Goal: Task Accomplishment & Management: Manage account settings

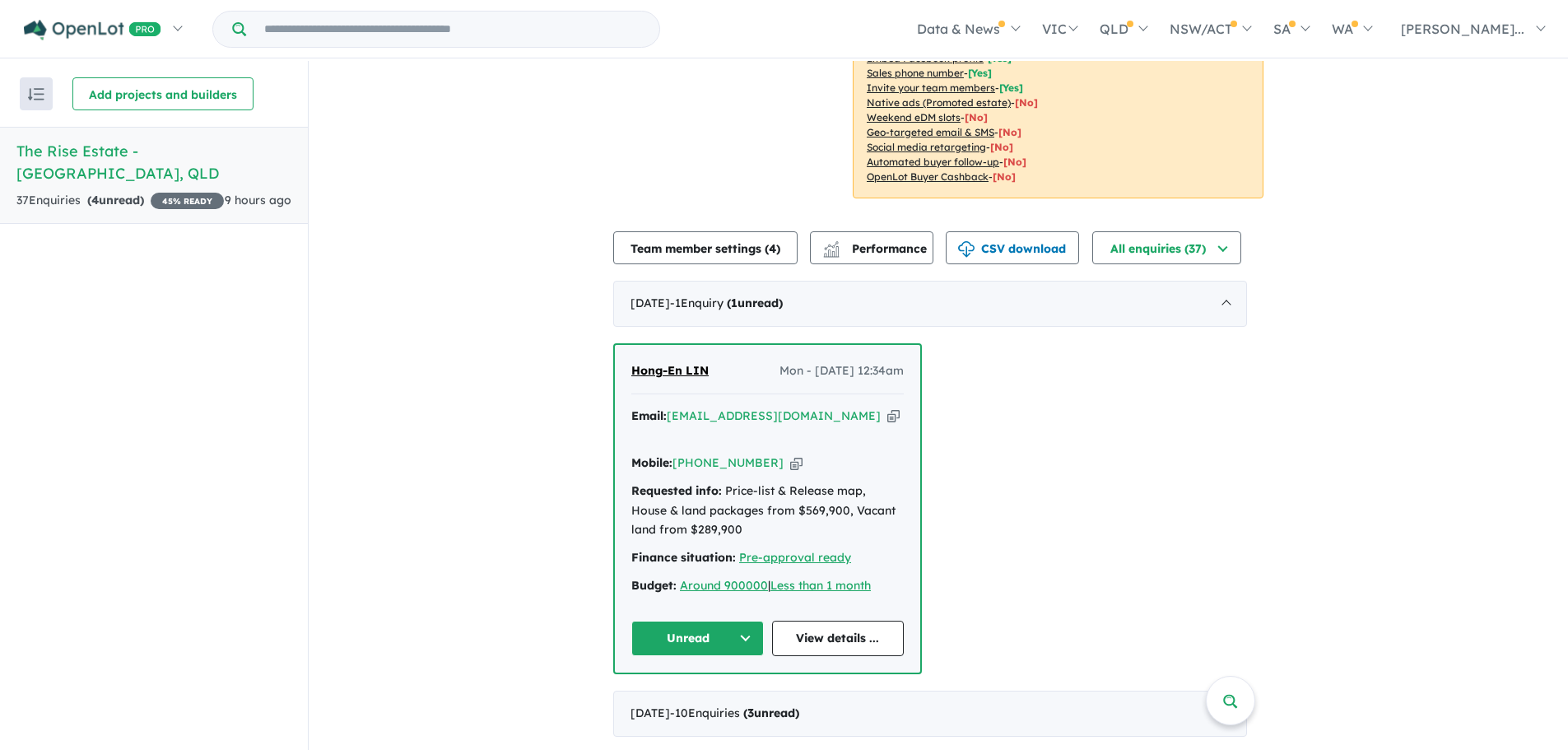
scroll to position [411, 0]
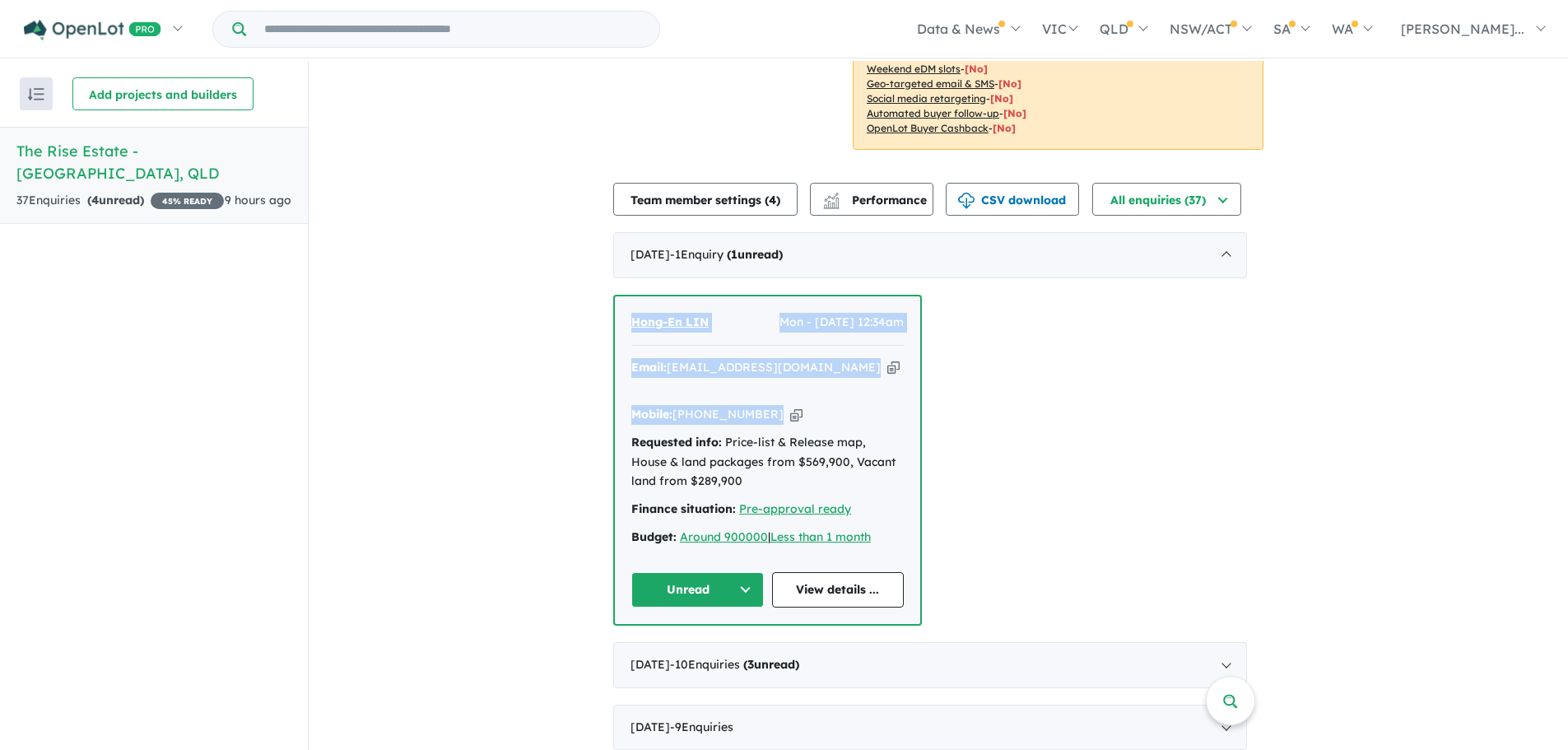
drag, startPoint x: 802, startPoint y: 397, endPoint x: 614, endPoint y: 345, distance: 195.1
click at [614, 345] on div "View all projects in your account The Rise Estate - [GEOGRAPHIC_DATA] 45 % READ…" at bounding box center [938, 364] width 1259 height 1429
copy div "Hong-En LIN Mon - [DATE] 12:34am Email: [EMAIL_ADDRESS][DOMAIN_NAME] Copied! Mo…"
click at [739, 572] on button "Unread" at bounding box center [697, 590] width 133 height 36
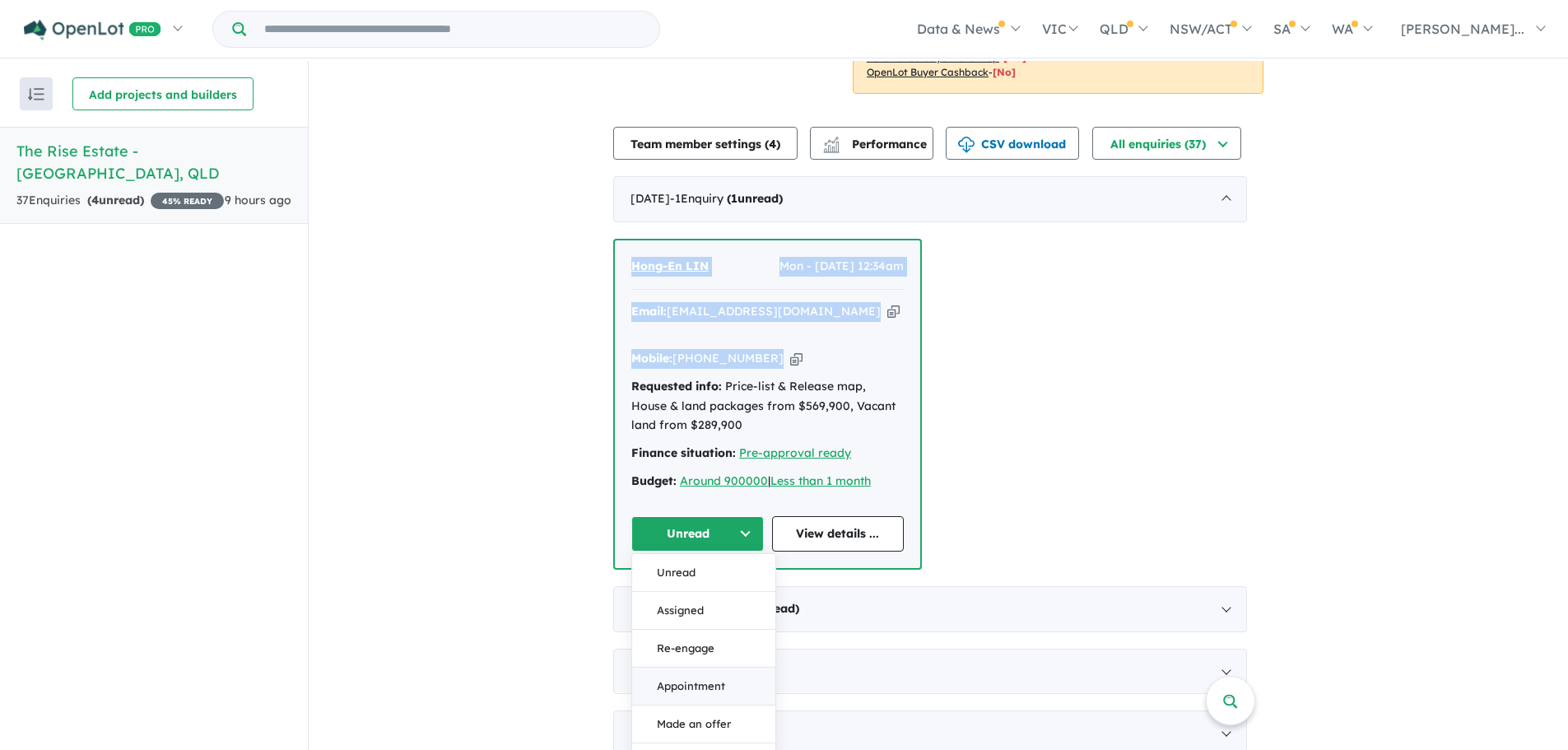
scroll to position [494, 0]
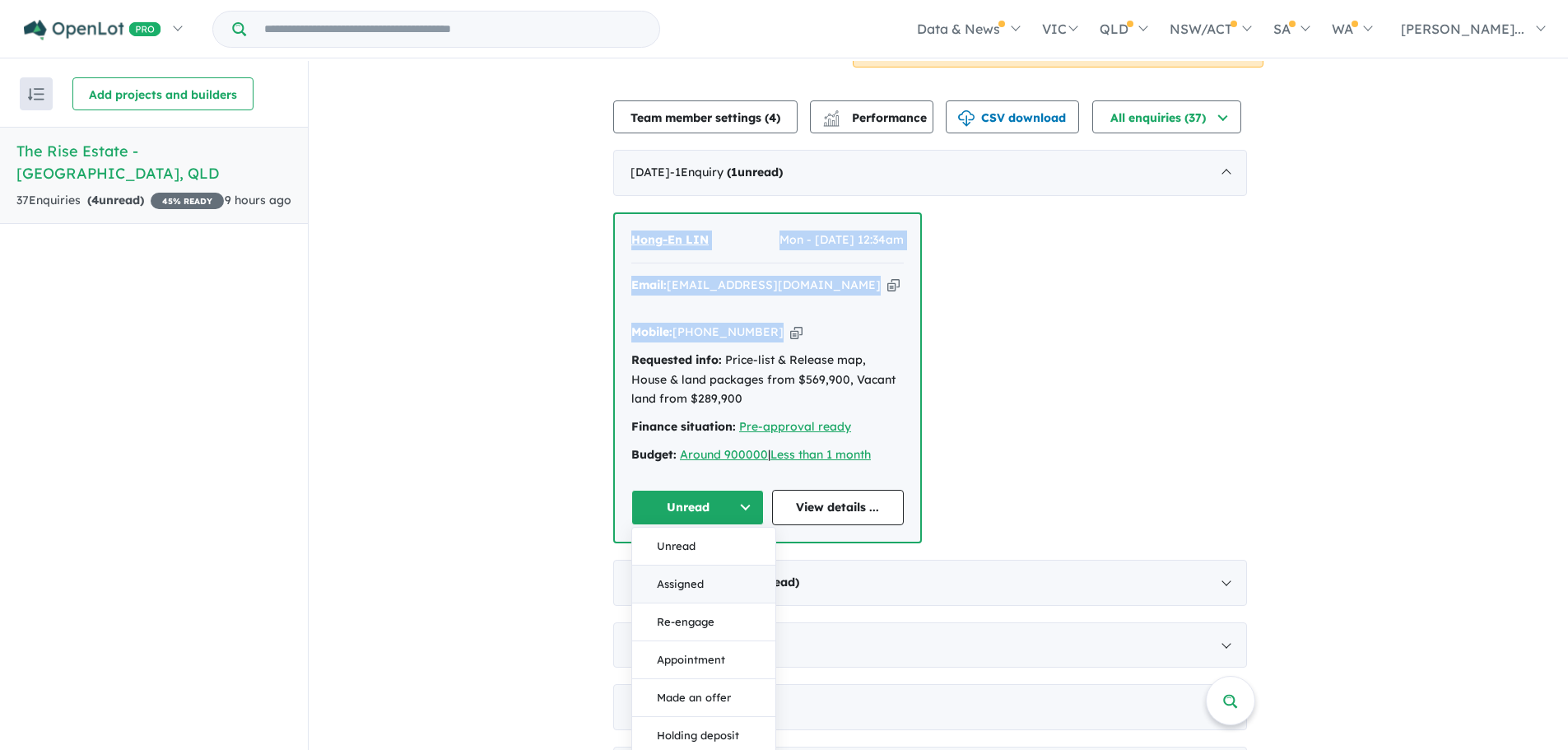
click at [692, 575] on button "Assigned" at bounding box center [703, 584] width 143 height 38
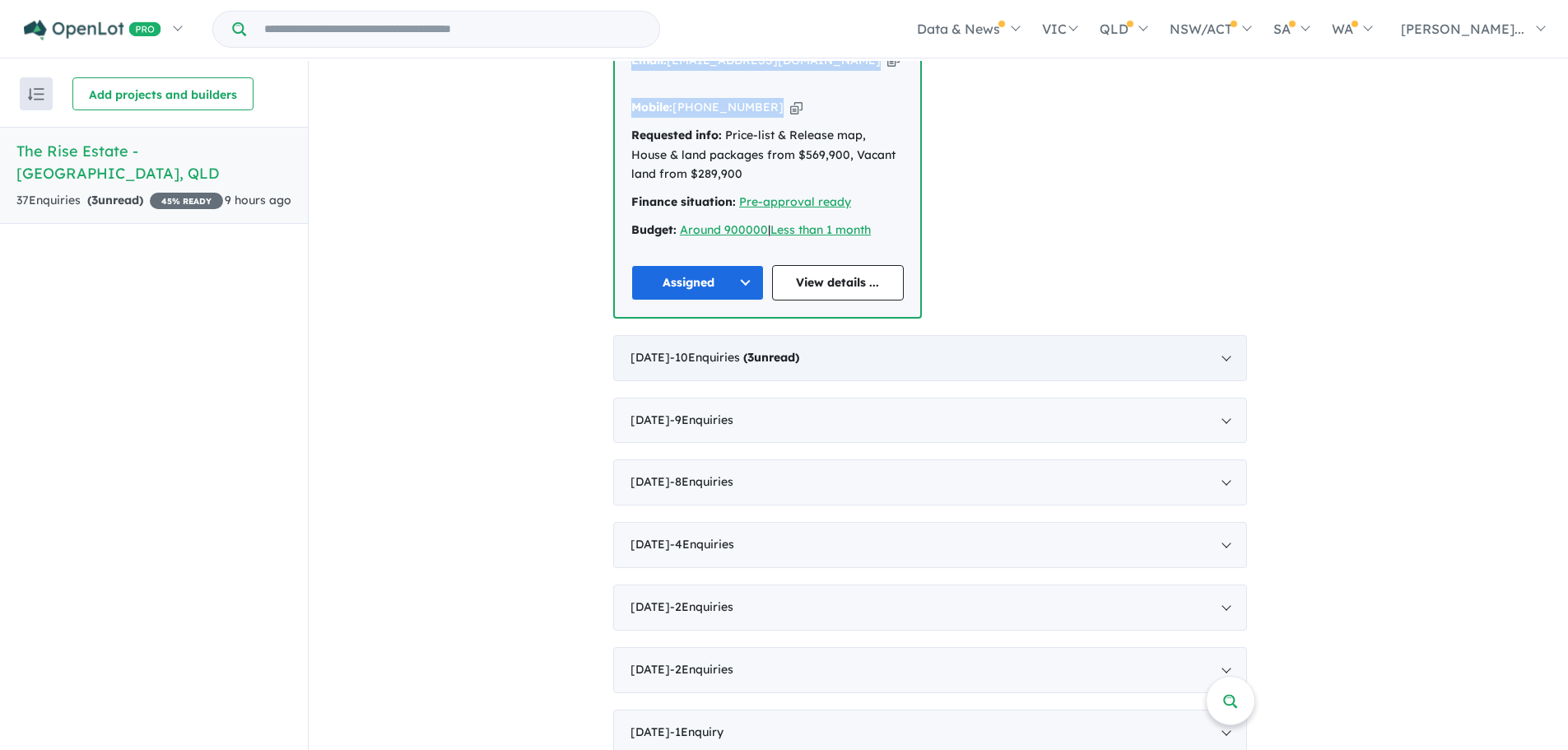
click at [913, 343] on div "[DATE] - 10 Enquir ies ( 3 unread)" at bounding box center [930, 358] width 634 height 46
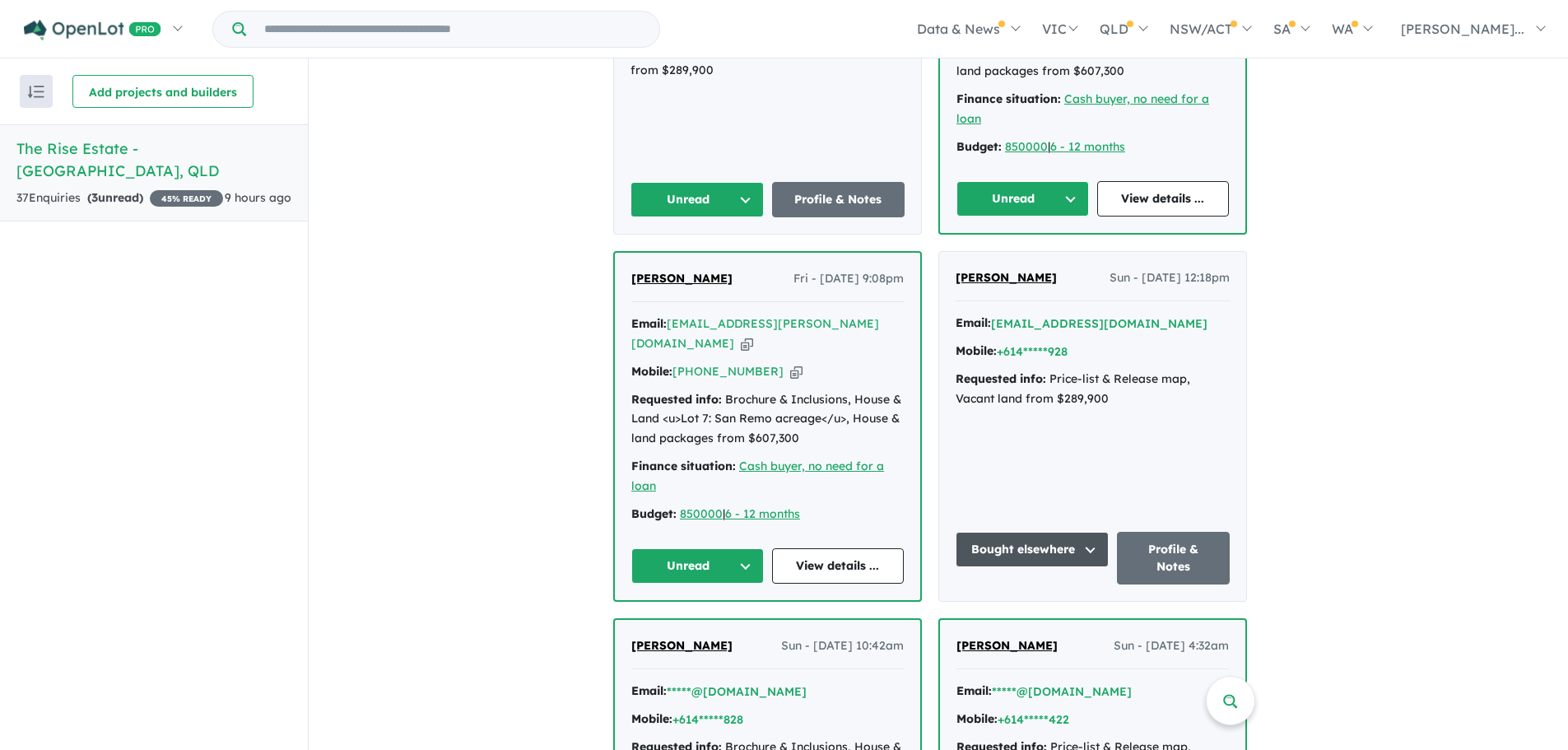
scroll to position [946, 0]
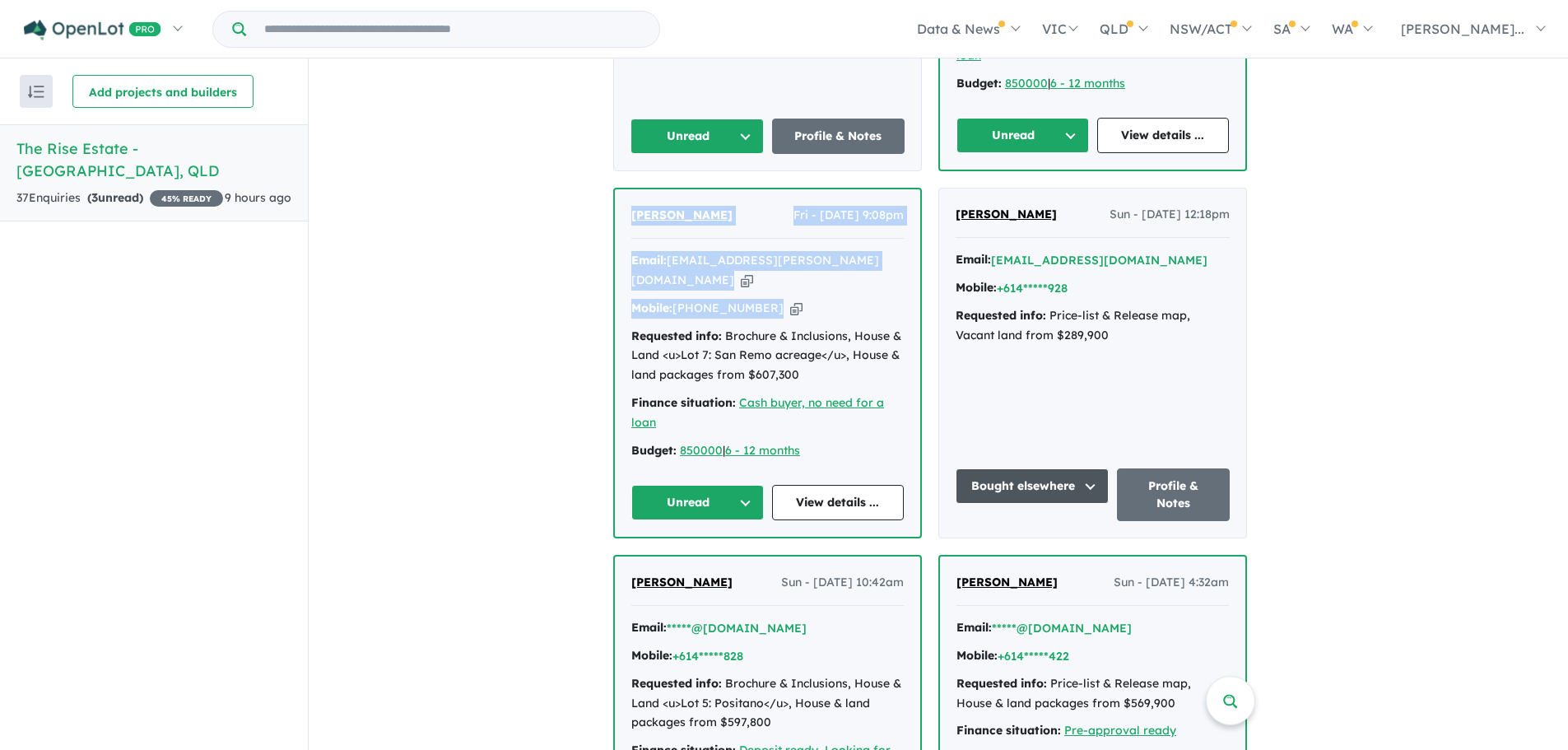
drag, startPoint x: 807, startPoint y: 268, endPoint x: 625, endPoint y: 212, distance: 190.4
click at [625, 212] on div "[PERSON_NAME] Fri - [DATE] 9:08pm Email: [EMAIL_ADDRESS][PERSON_NAME][DOMAIN_NA…" at bounding box center [767, 363] width 305 height 347
copy div "[PERSON_NAME] Fri - [DATE] 9:08pm Email: [EMAIL_ADDRESS][PERSON_NAME][DOMAIN_NA…"
click at [734, 485] on button "Unread" at bounding box center [697, 503] width 133 height 36
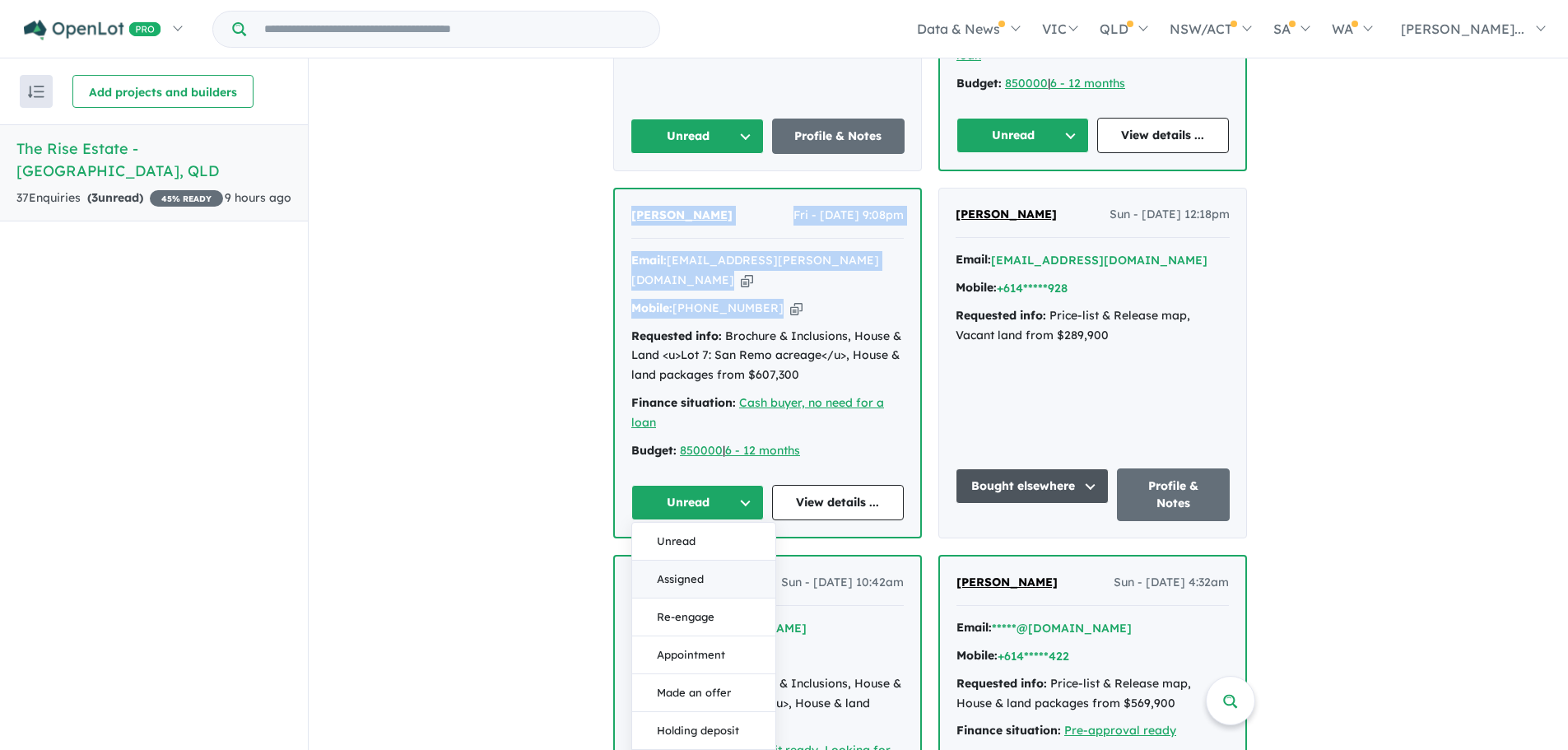
click at [685, 560] on button "Assigned" at bounding box center [703, 579] width 143 height 38
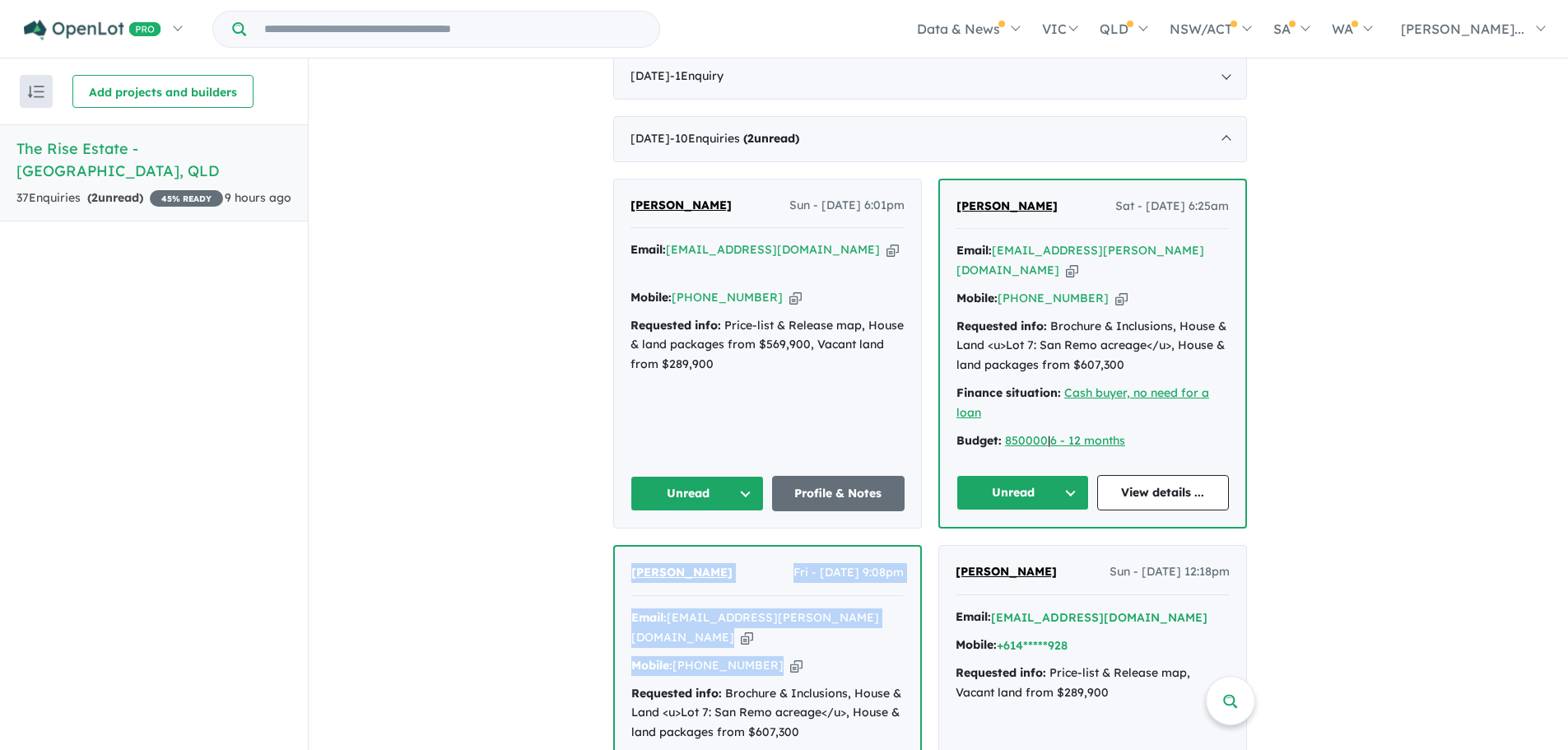
scroll to position [533, 0]
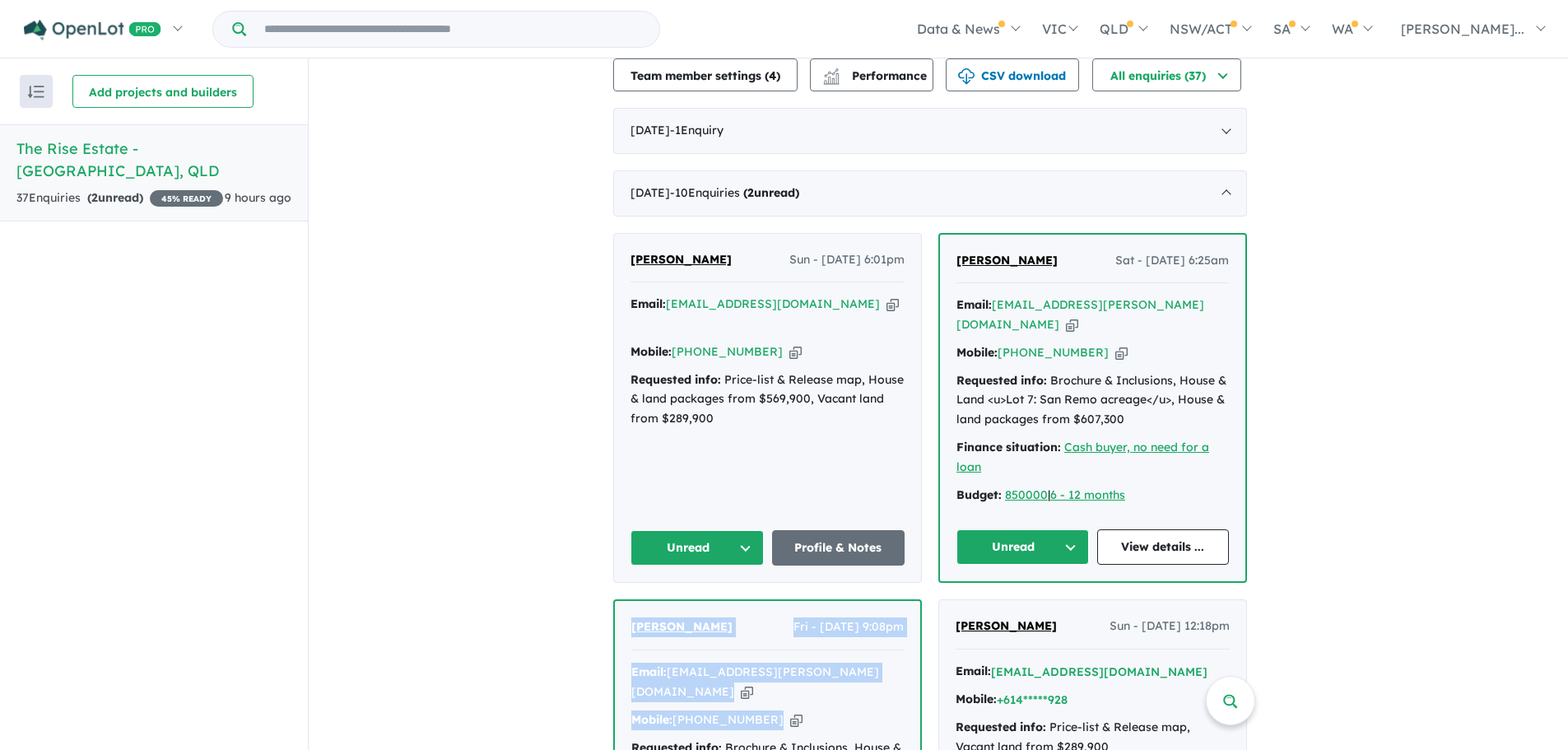
click at [1020, 529] on button "Unread" at bounding box center [1022, 547] width 133 height 36
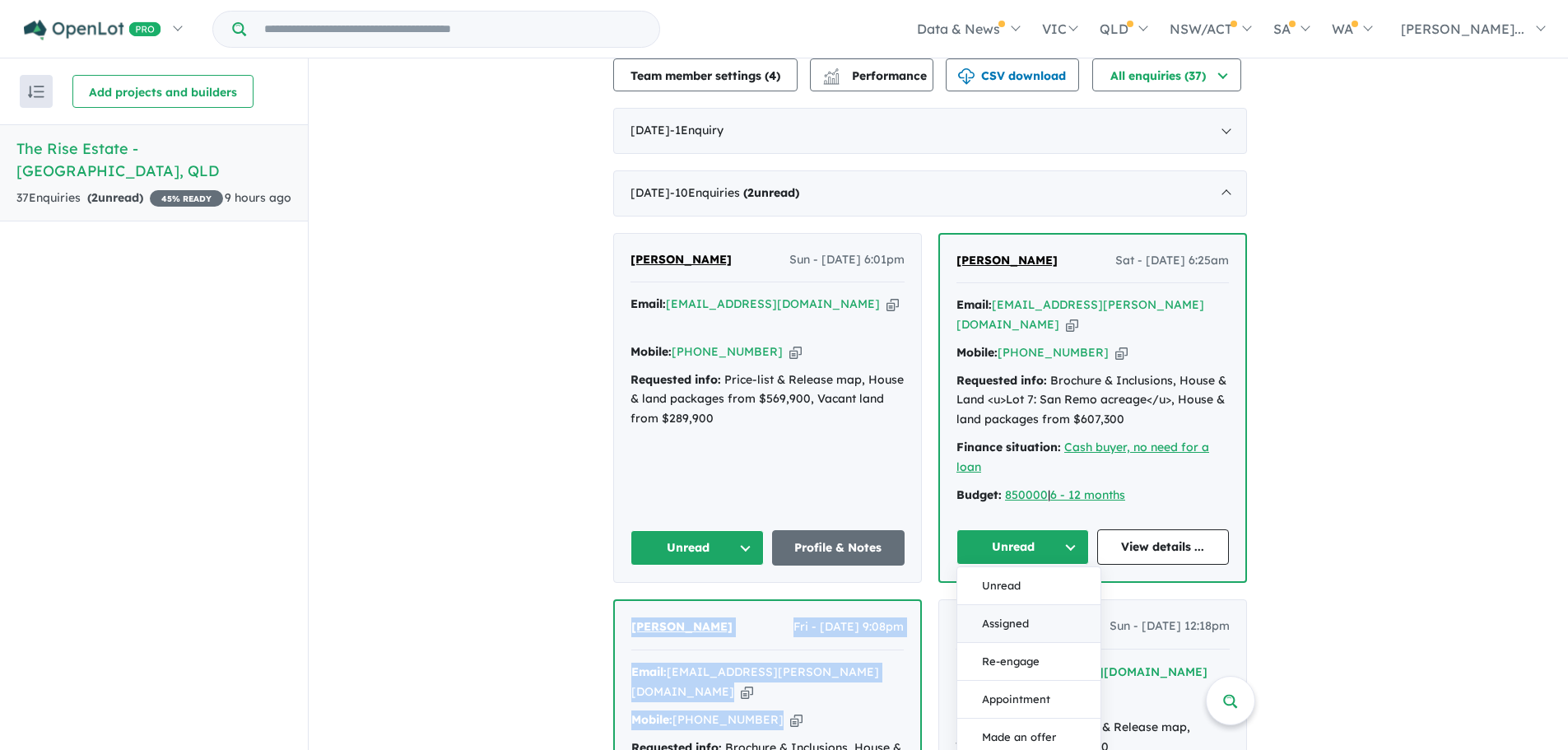
click at [1007, 605] on button "Assigned" at bounding box center [1028, 624] width 143 height 38
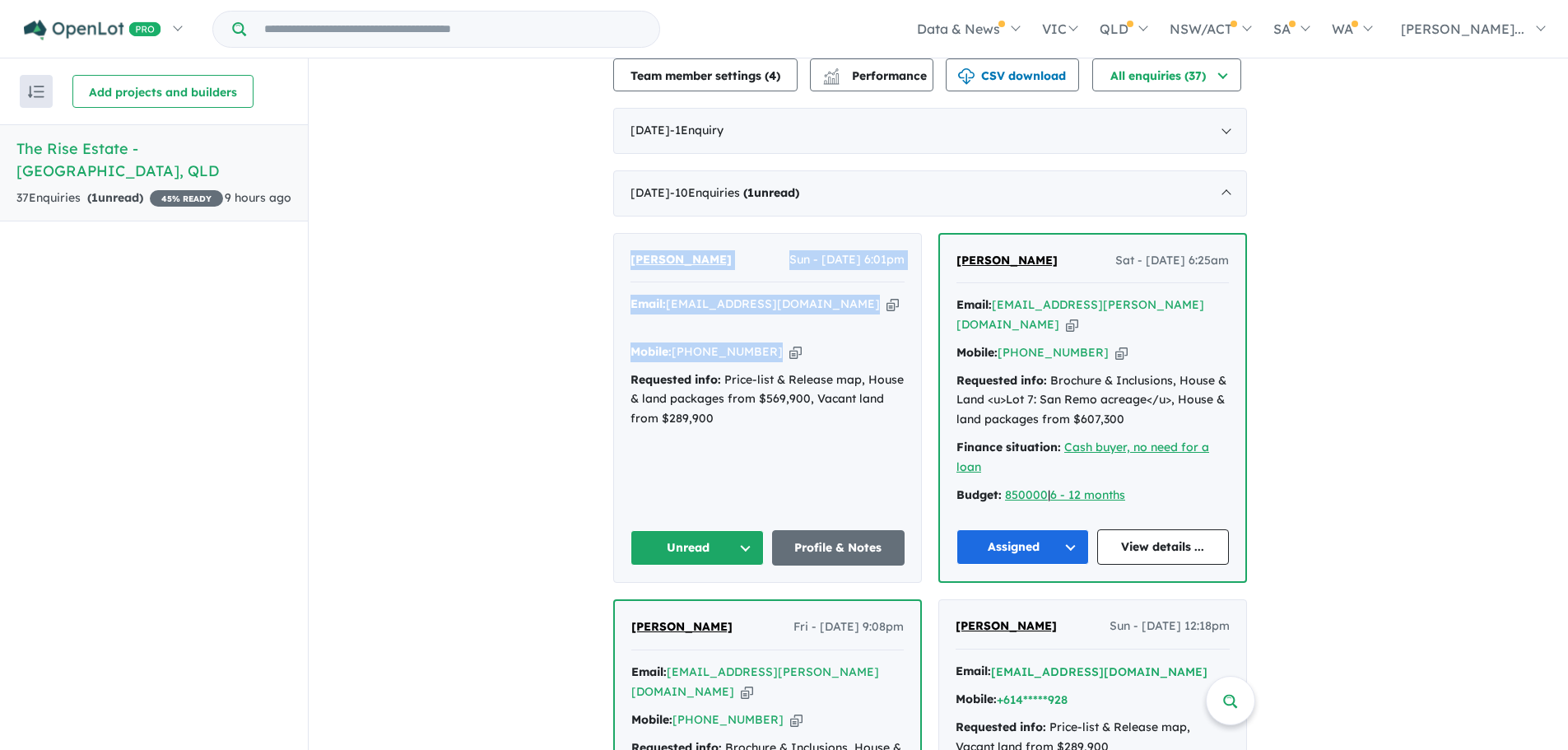
drag, startPoint x: 819, startPoint y: 339, endPoint x: 619, endPoint y: 251, distance: 218.5
click at [619, 251] on div "[PERSON_NAME] Sun - [DATE] 6:01pm Email: [EMAIL_ADDRESS][DOMAIN_NAME] Copied! M…" at bounding box center [767, 408] width 307 height 349
copy div "[PERSON_NAME] Sun - [DATE] 6:01pm Email: [EMAIL_ADDRESS][DOMAIN_NAME] Copied! M…"
click at [744, 530] on button "Unread" at bounding box center [697, 548] width 134 height 36
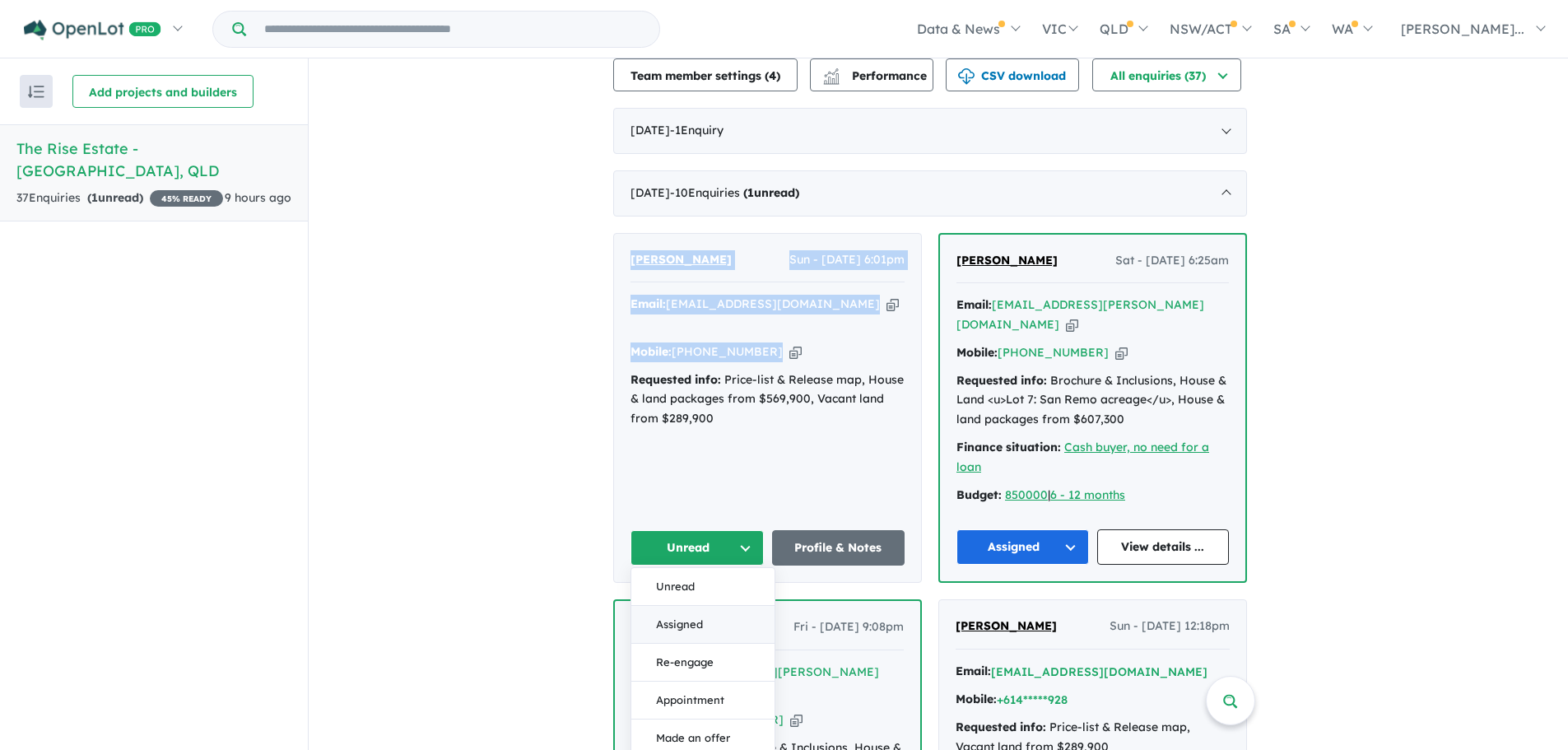
click at [683, 606] on button "Assigned" at bounding box center [702, 625] width 143 height 38
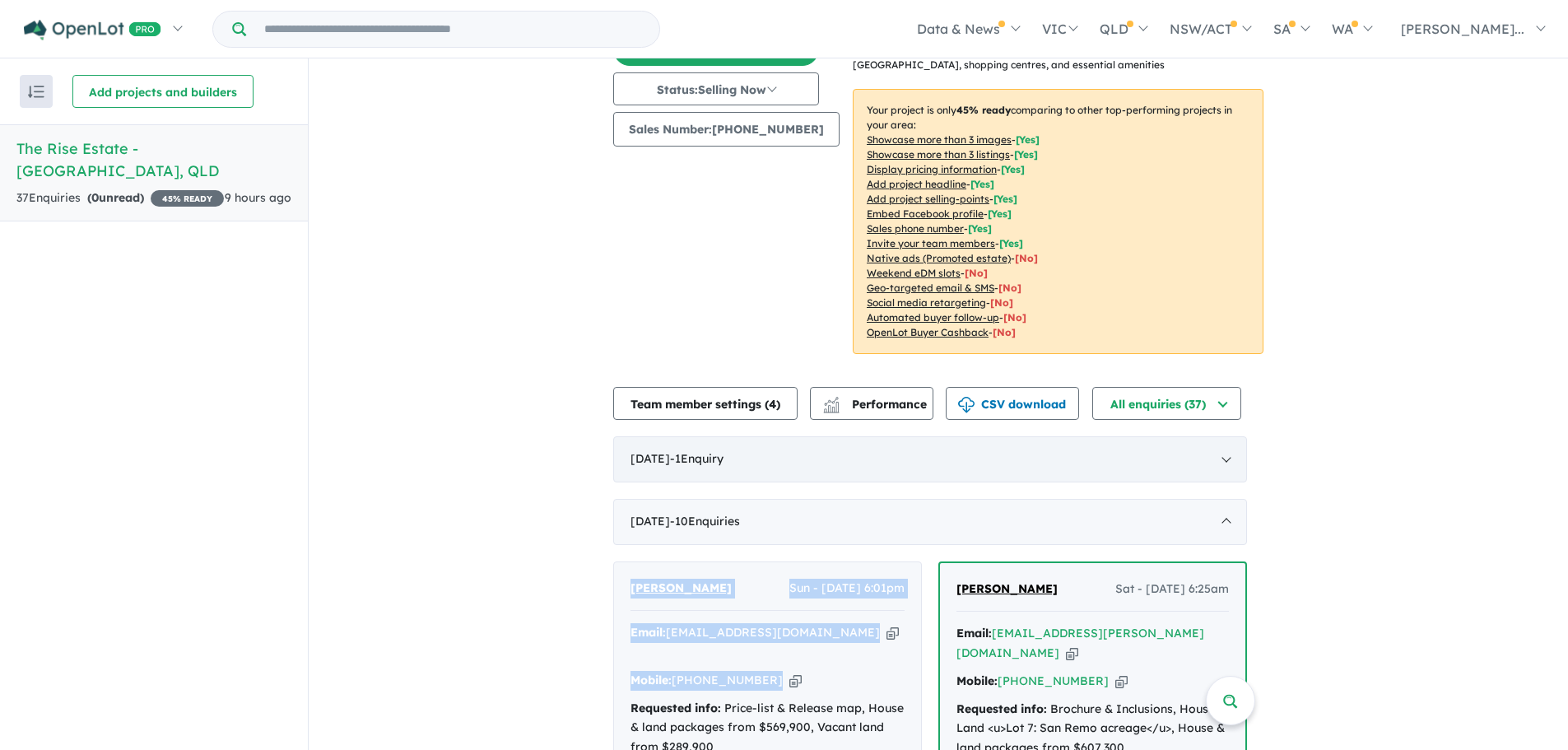
scroll to position [204, 0]
click at [832, 463] on div "[DATE] - 1 Enquir y ( 0 unread)" at bounding box center [930, 460] width 634 height 46
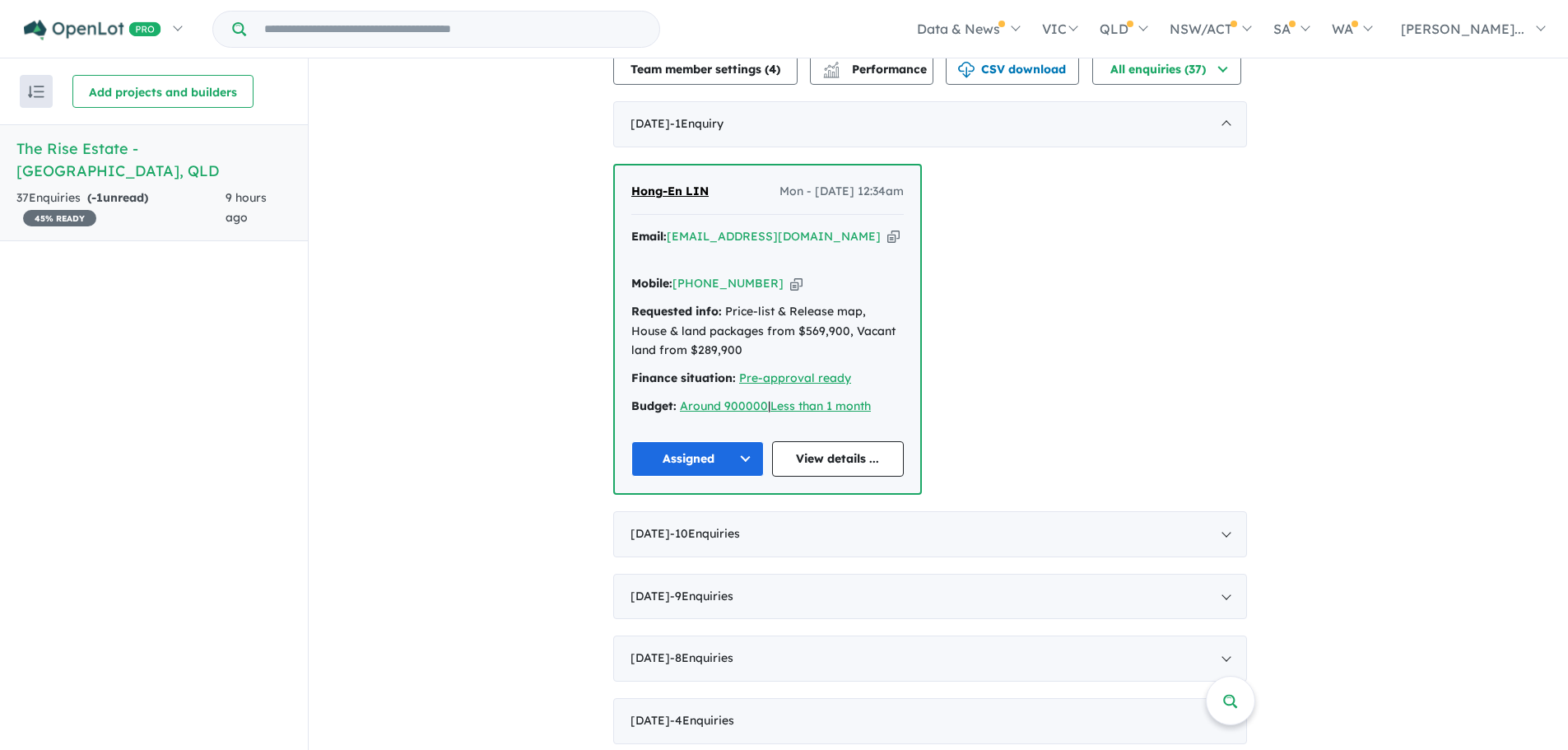
scroll to position [562, 0]
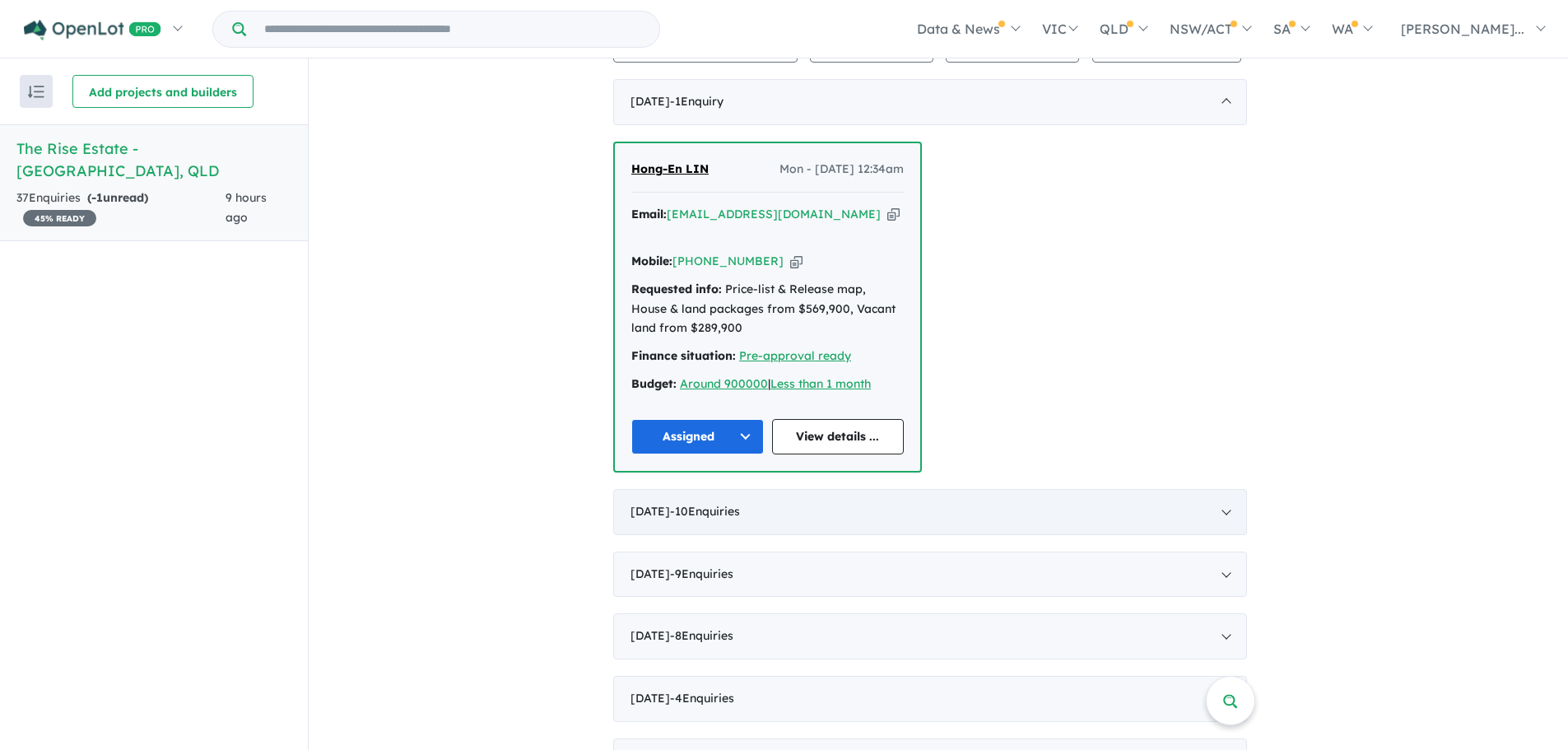
click at [970, 496] on div "[DATE] - 10 Enquir ies ( 0 unread)" at bounding box center [930, 512] width 634 height 46
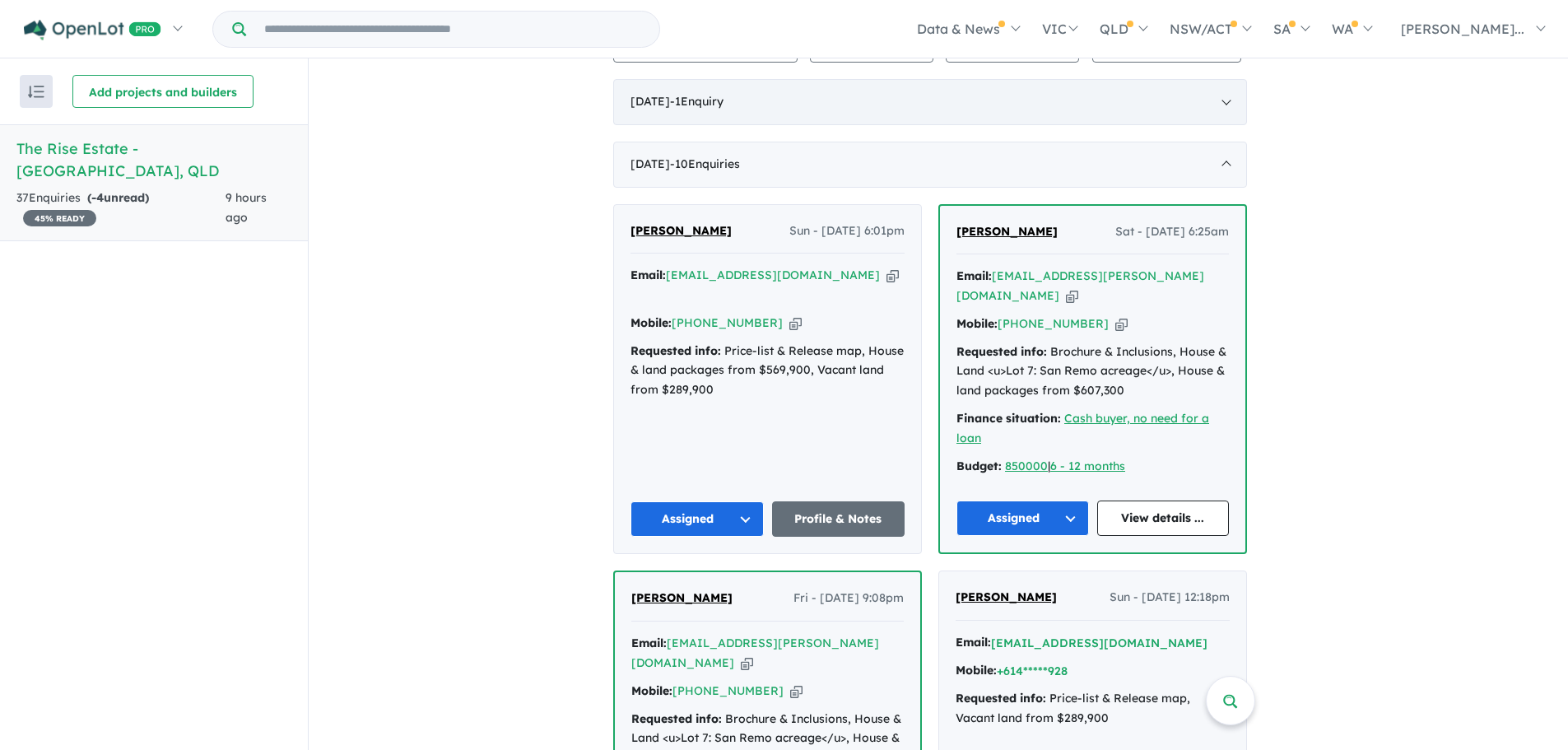
click at [885, 108] on div "[DATE] - 1 Enquir y ( 0 unread)" at bounding box center [930, 102] width 634 height 46
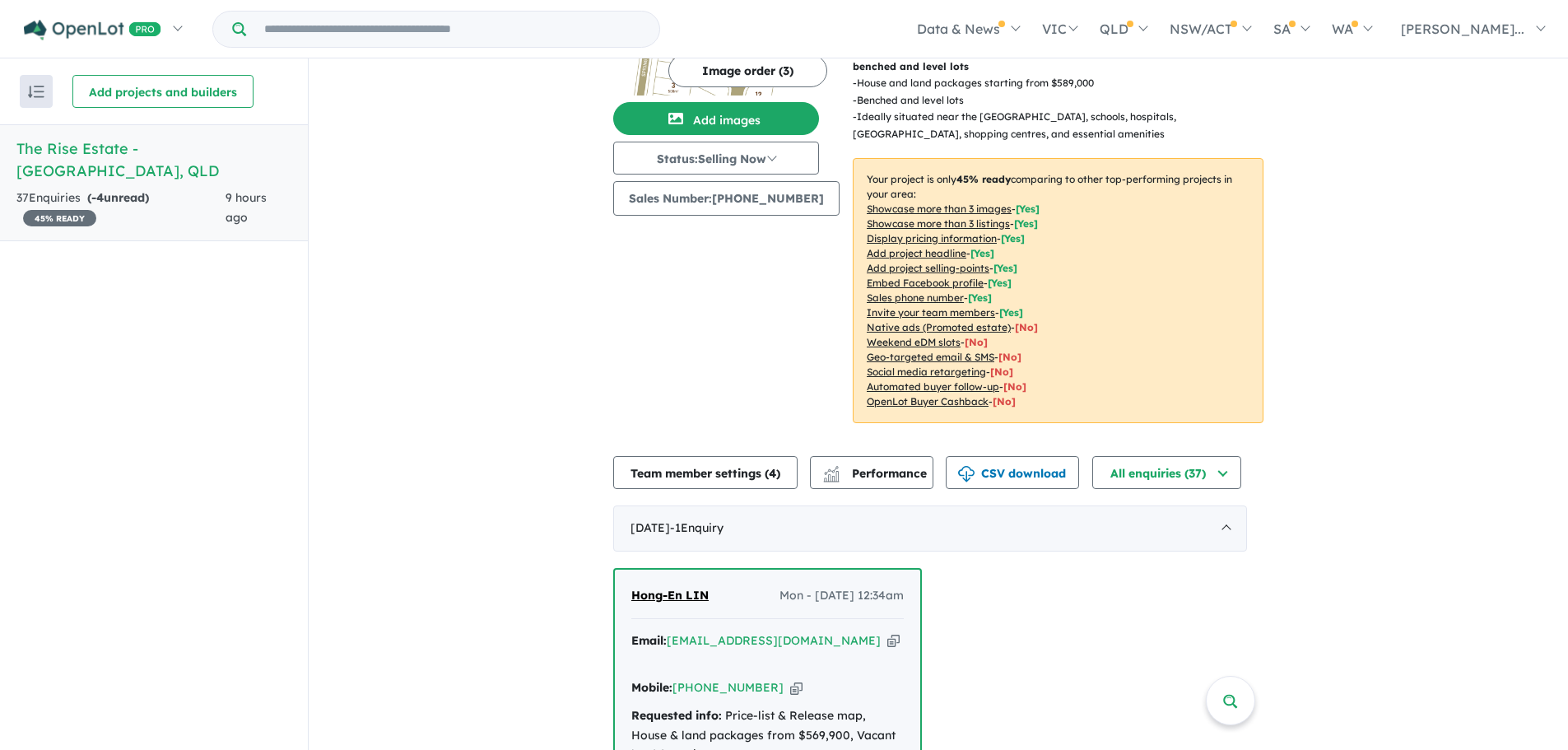
scroll to position [0, 0]
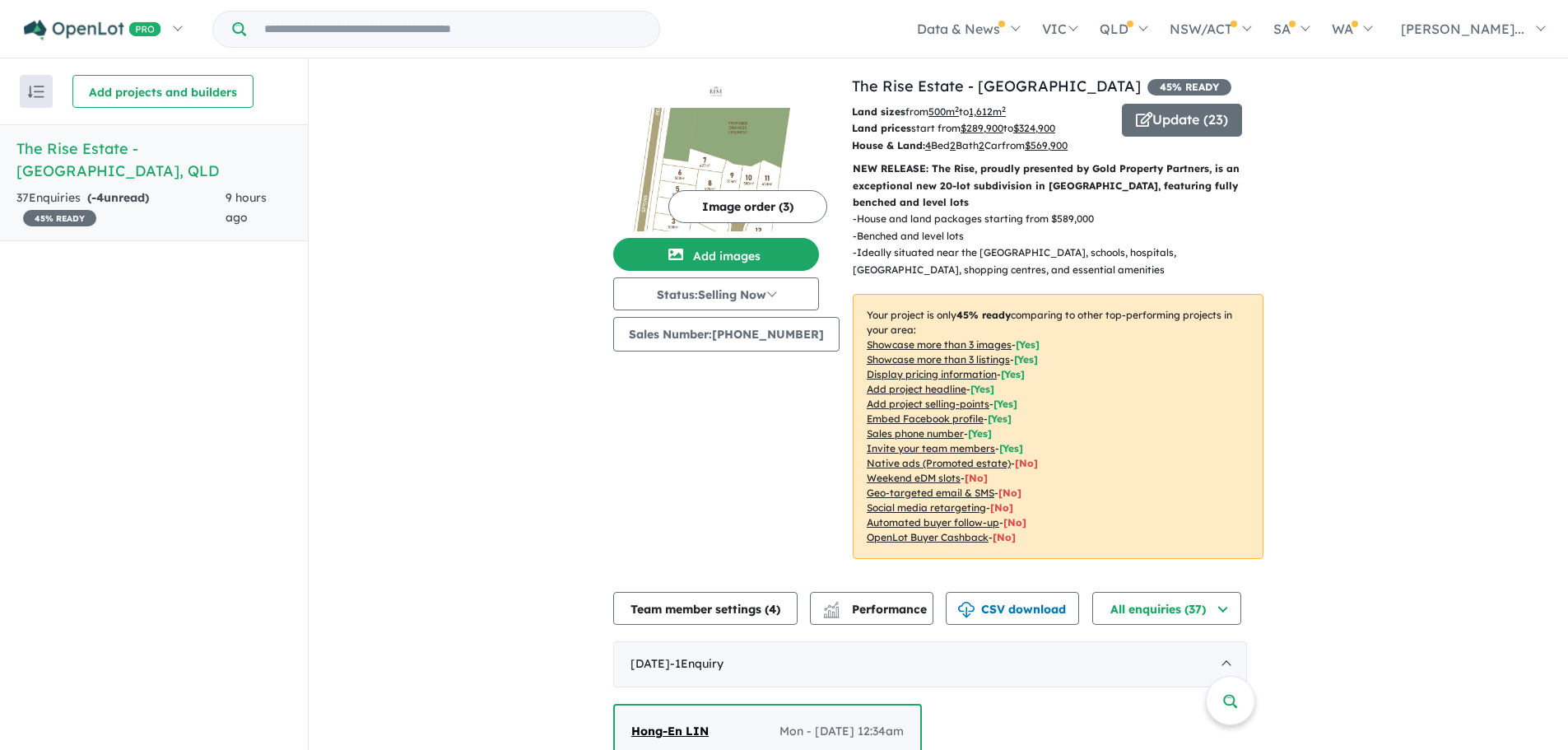
click at [1560, 141] on div "View all projects in your account The Rise Estate - [GEOGRAPHIC_DATA] 45 % READ…" at bounding box center [938, 404] width 1259 height 692
drag, startPoint x: 521, startPoint y: 419, endPoint x: 74, endPoint y: 357, distance: 451.3
drag, startPoint x: 565, startPoint y: 79, endPoint x: 1345, endPoint y: 554, distance: 913.2
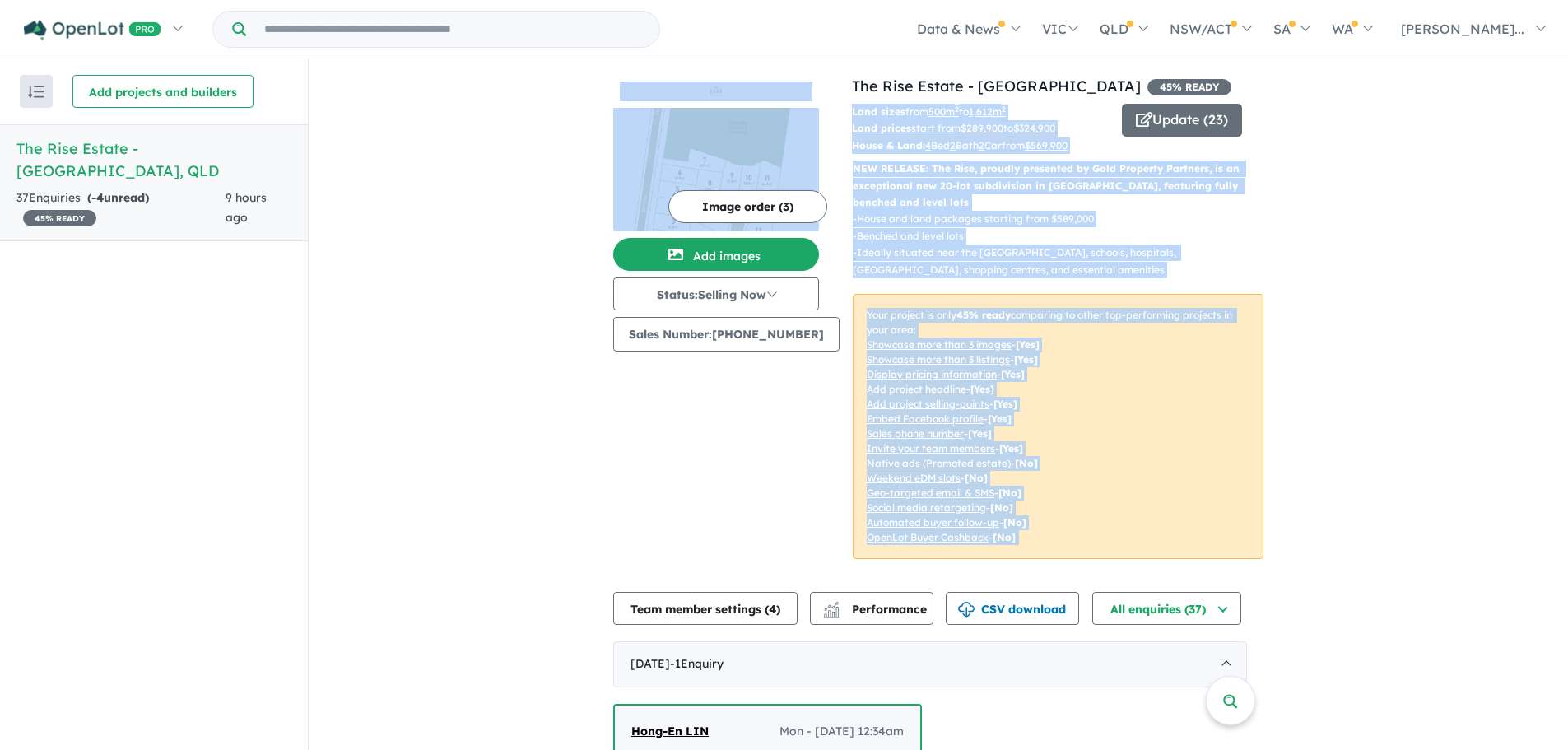
drag, startPoint x: 1257, startPoint y: 74, endPoint x: 461, endPoint y: 445, distance: 878.2
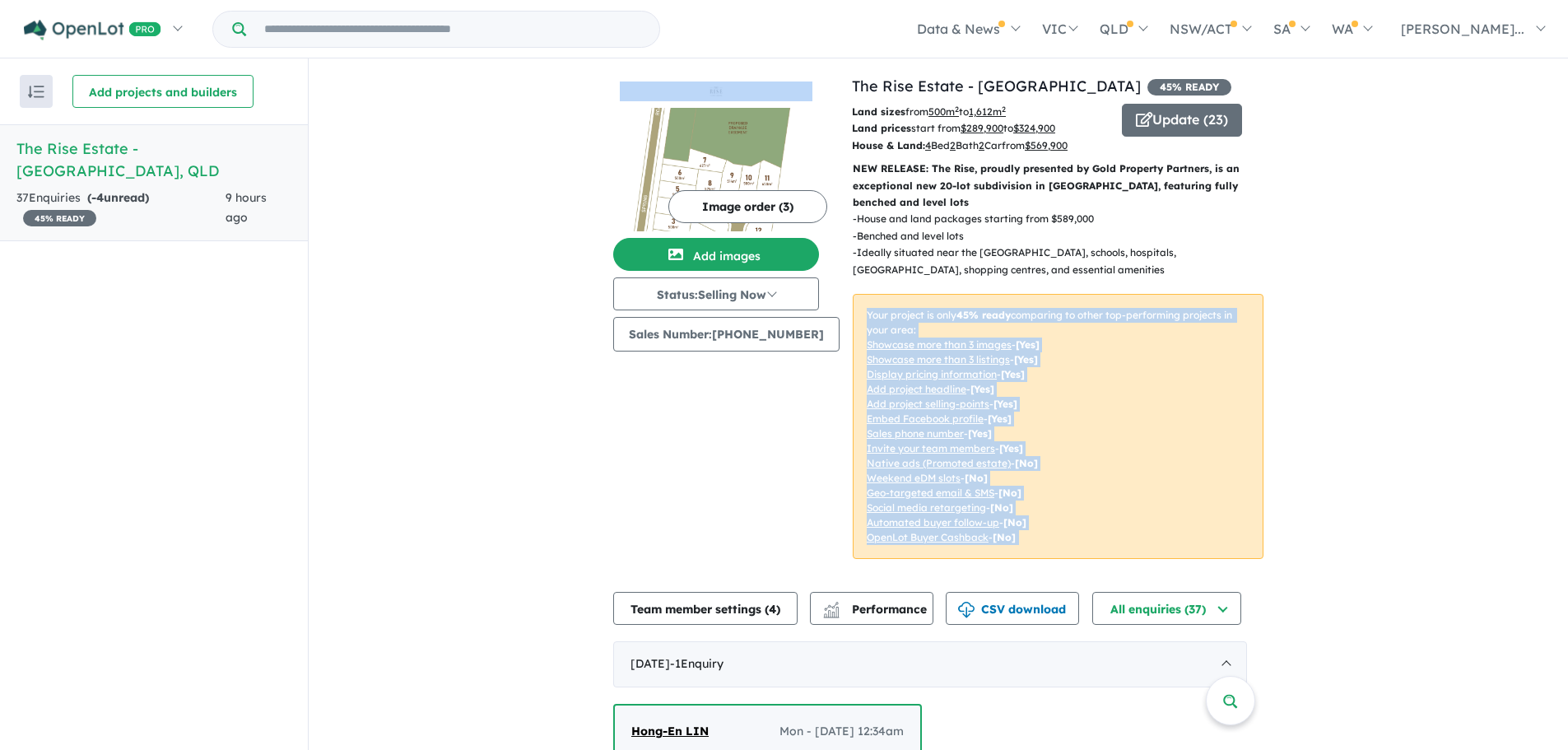
drag, startPoint x: 553, startPoint y: 85, endPoint x: 851, endPoint y: 289, distance: 361.1
